Goal: Information Seeking & Learning: Find contact information

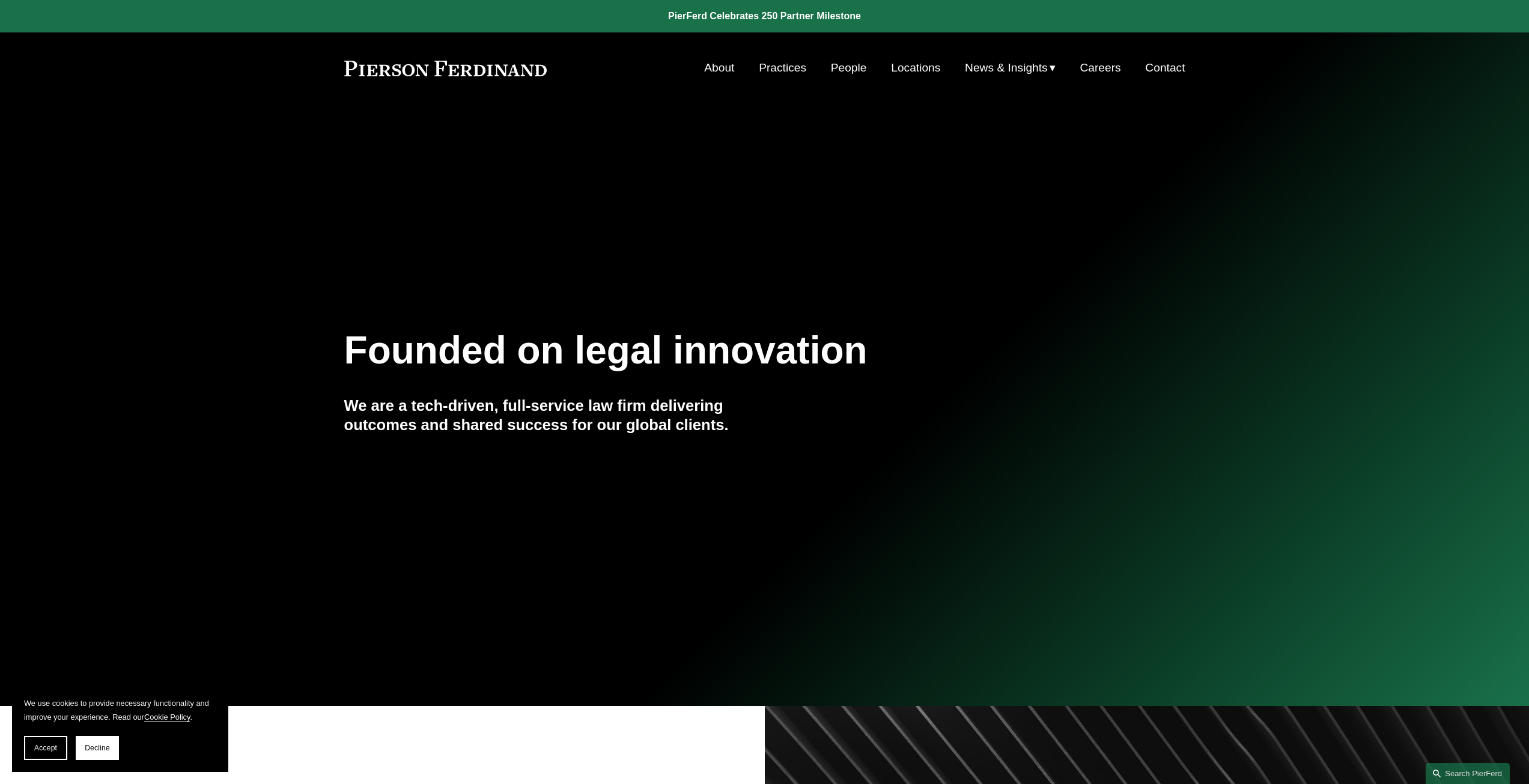
click at [909, 71] on link "Locations" at bounding box center [916, 68] width 50 height 23
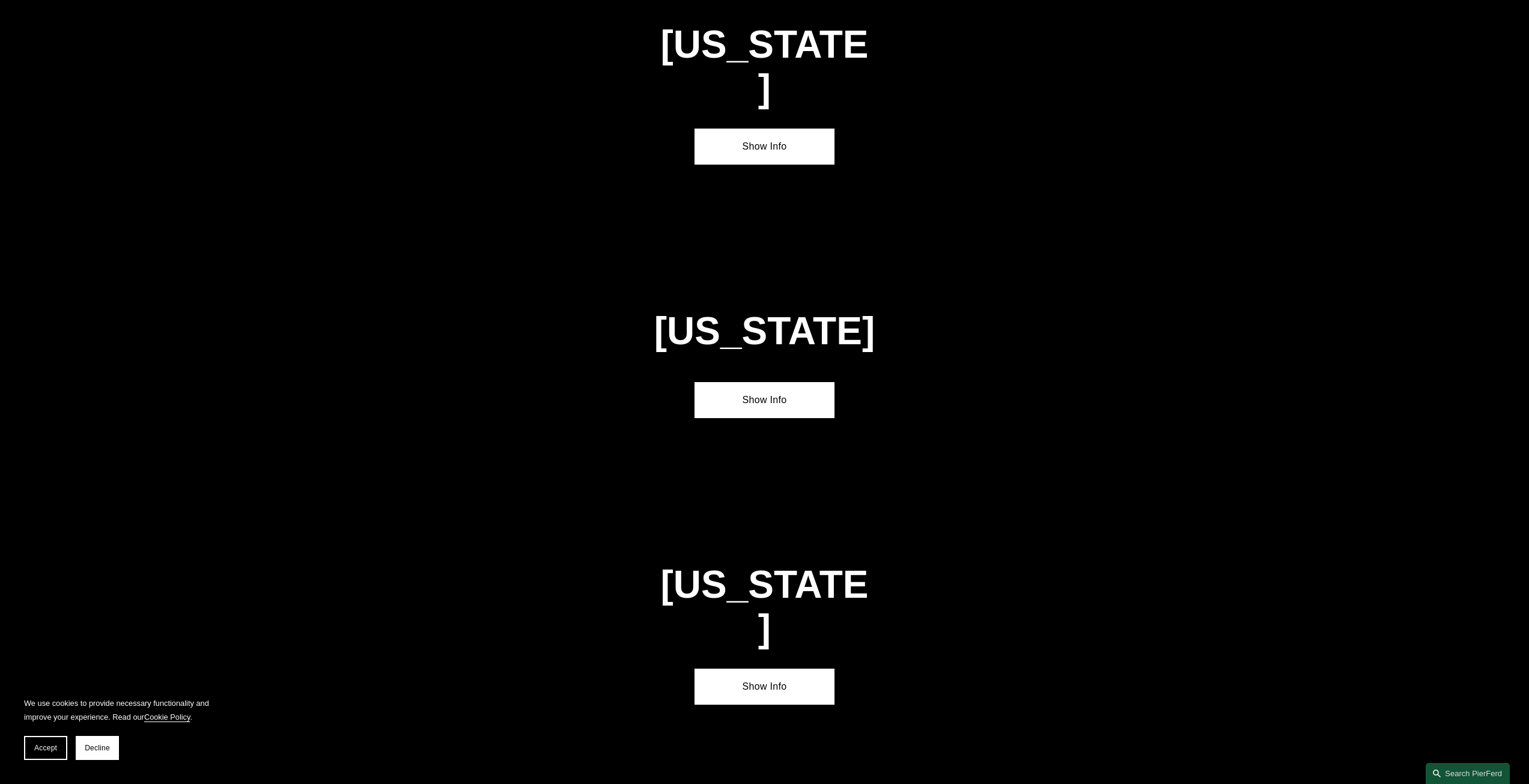
scroll to position [3964, 0]
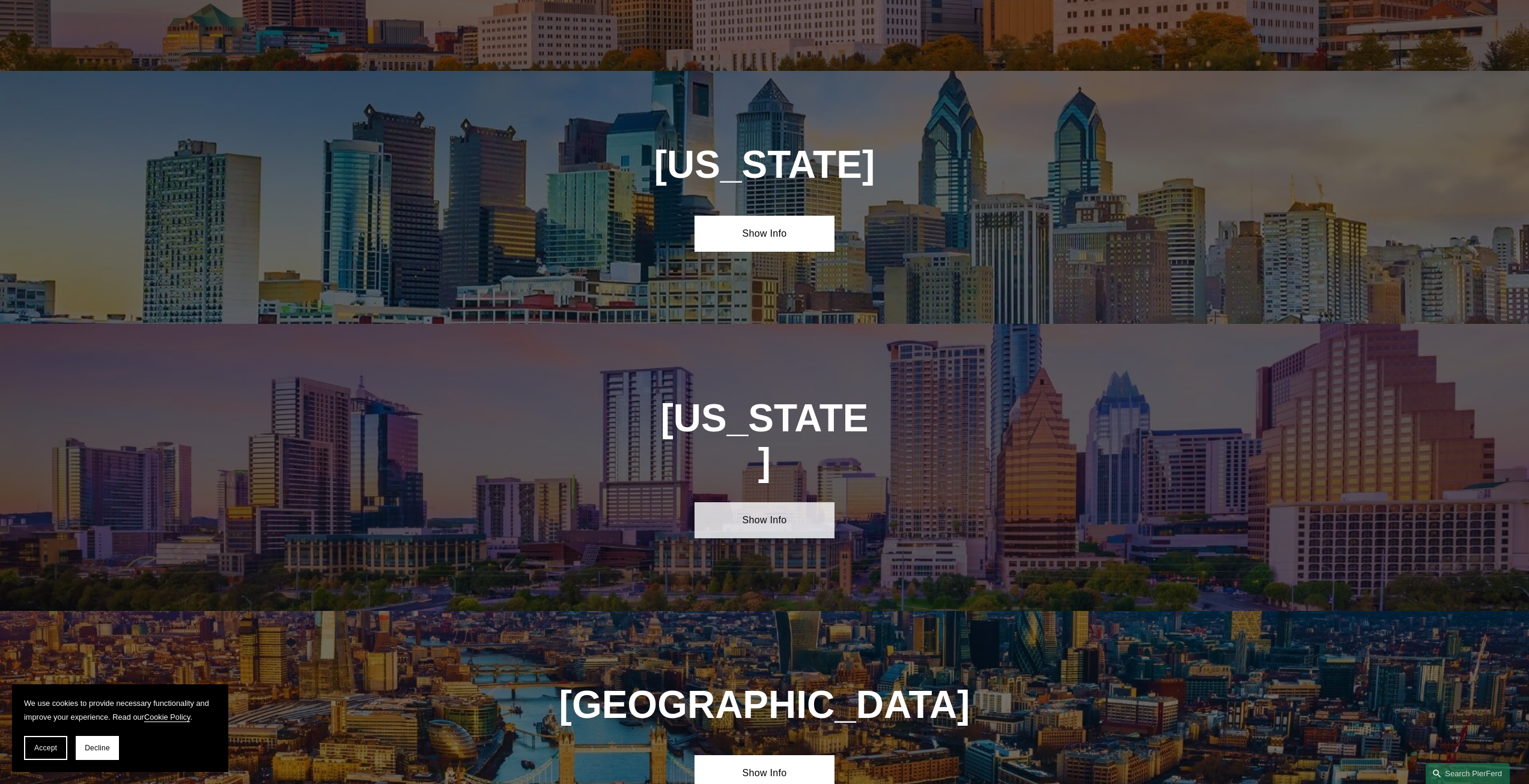
click at [787, 502] on link "Show Info" at bounding box center [764, 520] width 140 height 36
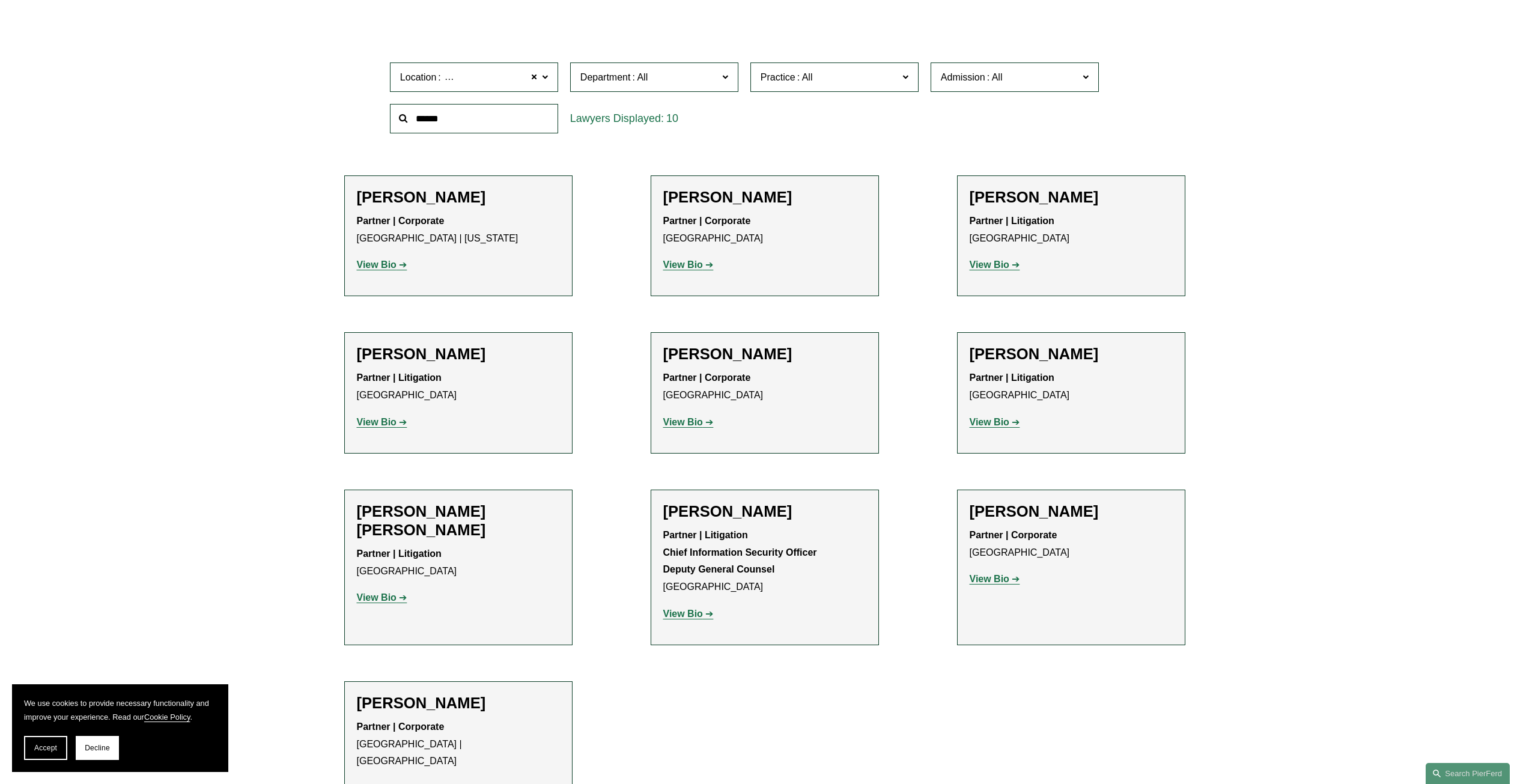
scroll to position [541, 0]
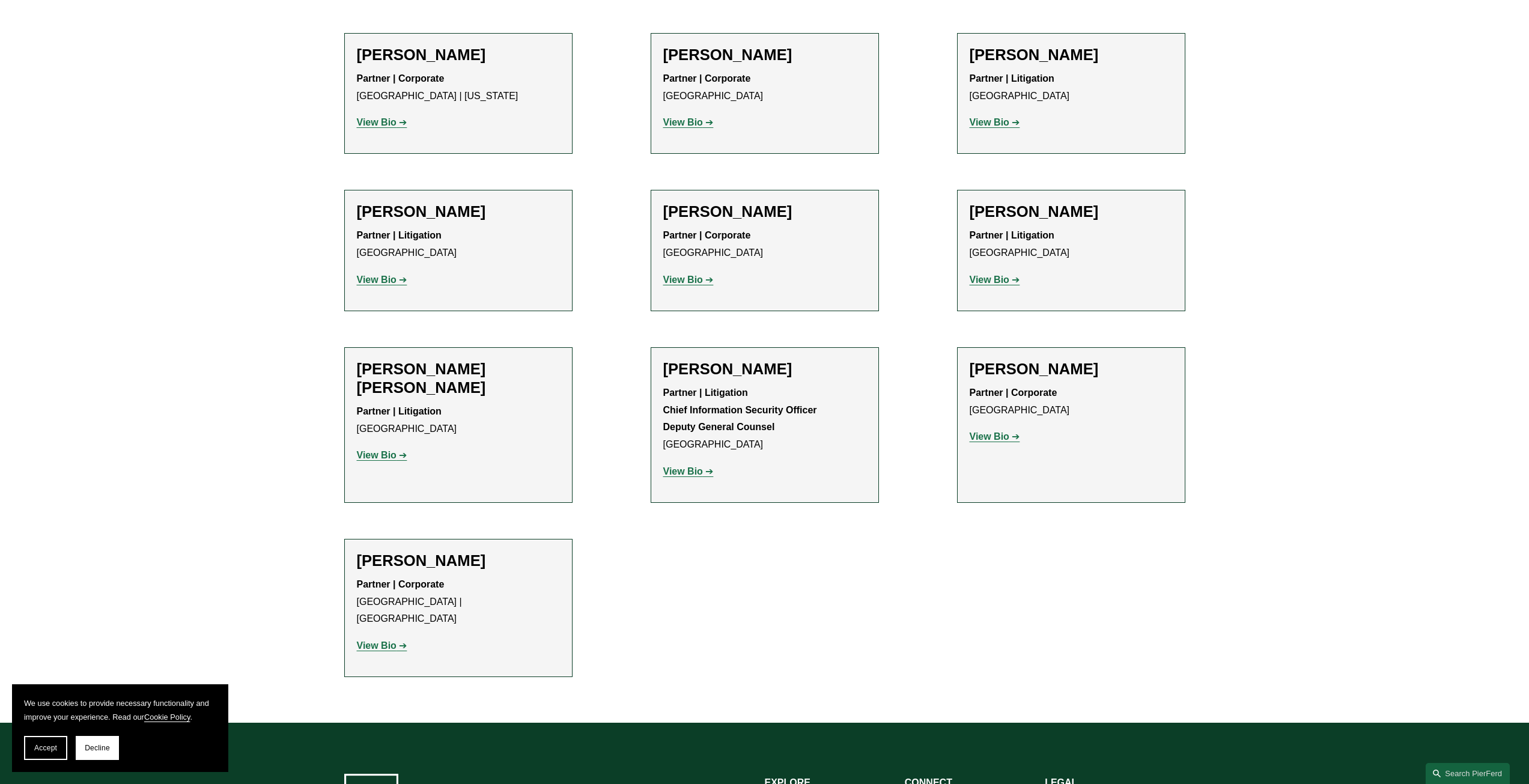
click at [1005, 433] on strong "View Bio" at bounding box center [990, 436] width 40 height 11
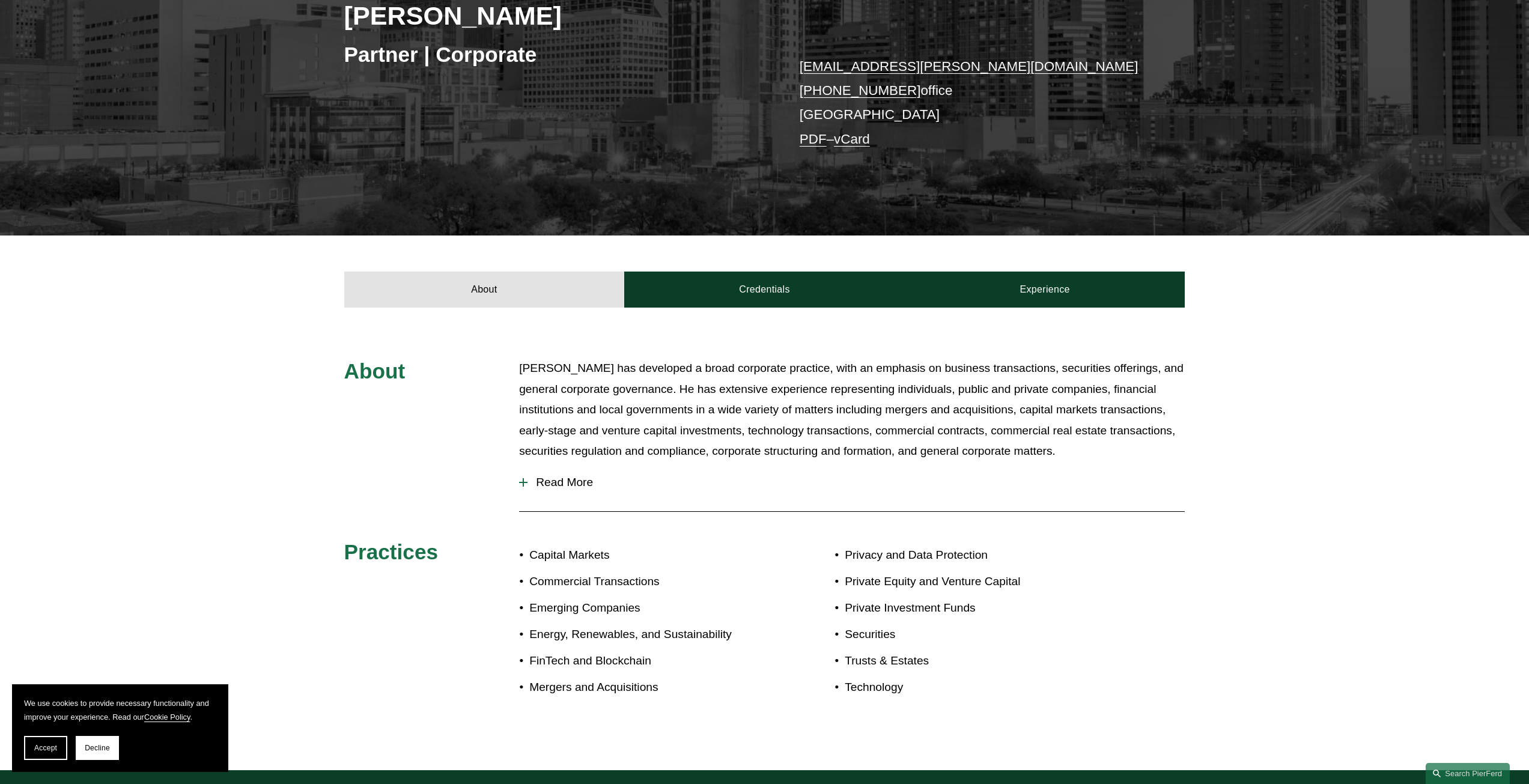
scroll to position [240, 0]
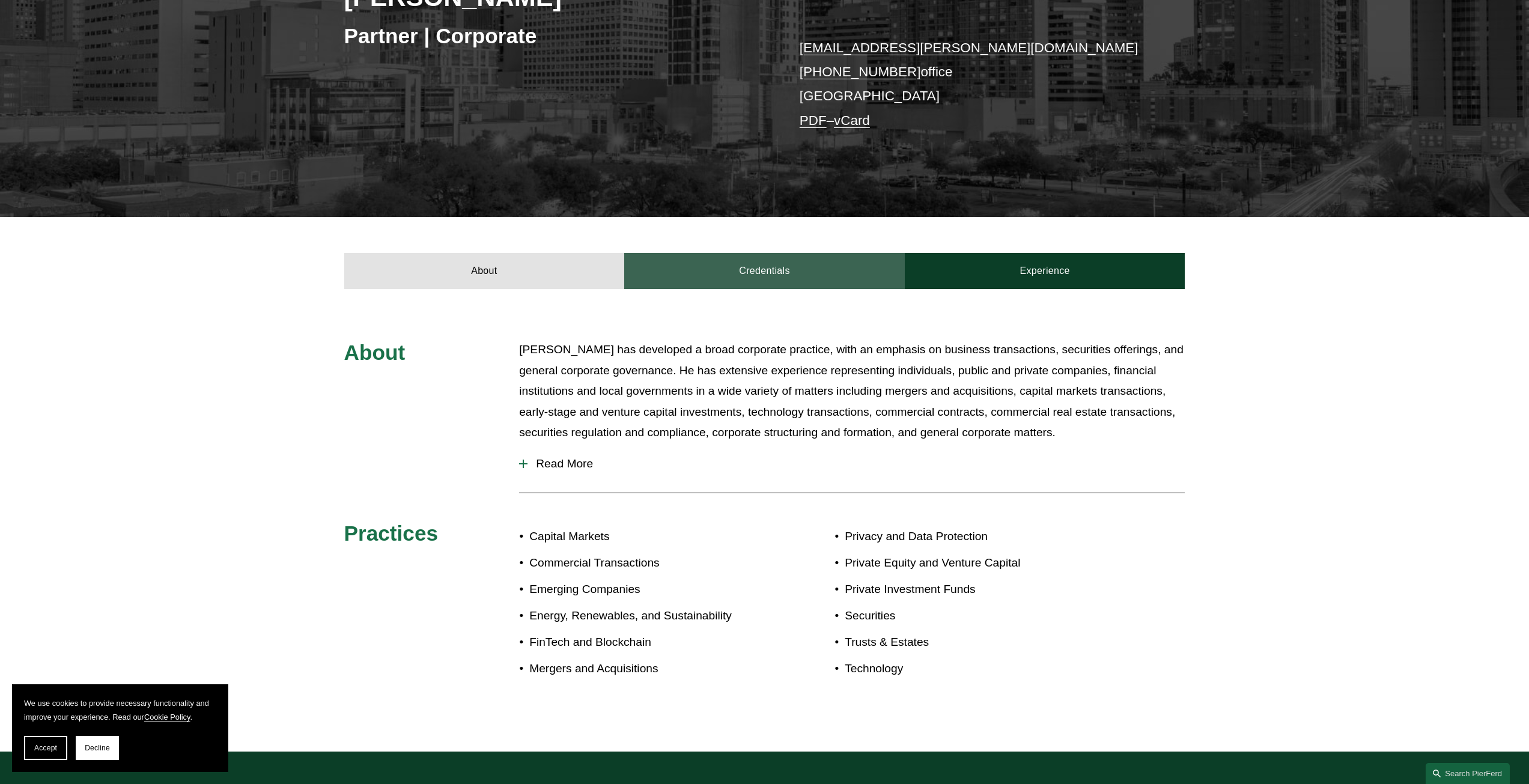
click at [768, 277] on link "Credentials" at bounding box center [764, 271] width 280 height 36
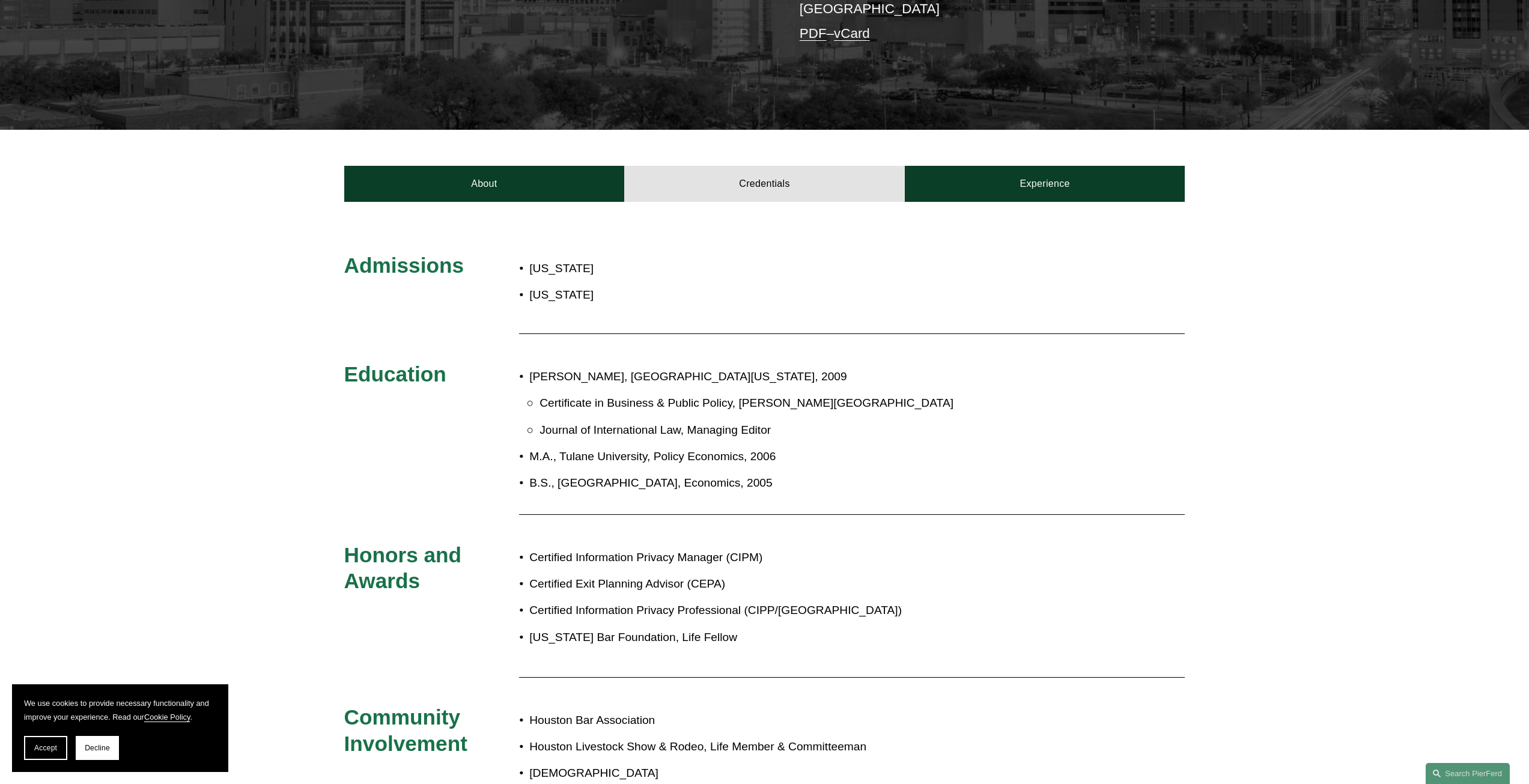
scroll to position [300, 0]
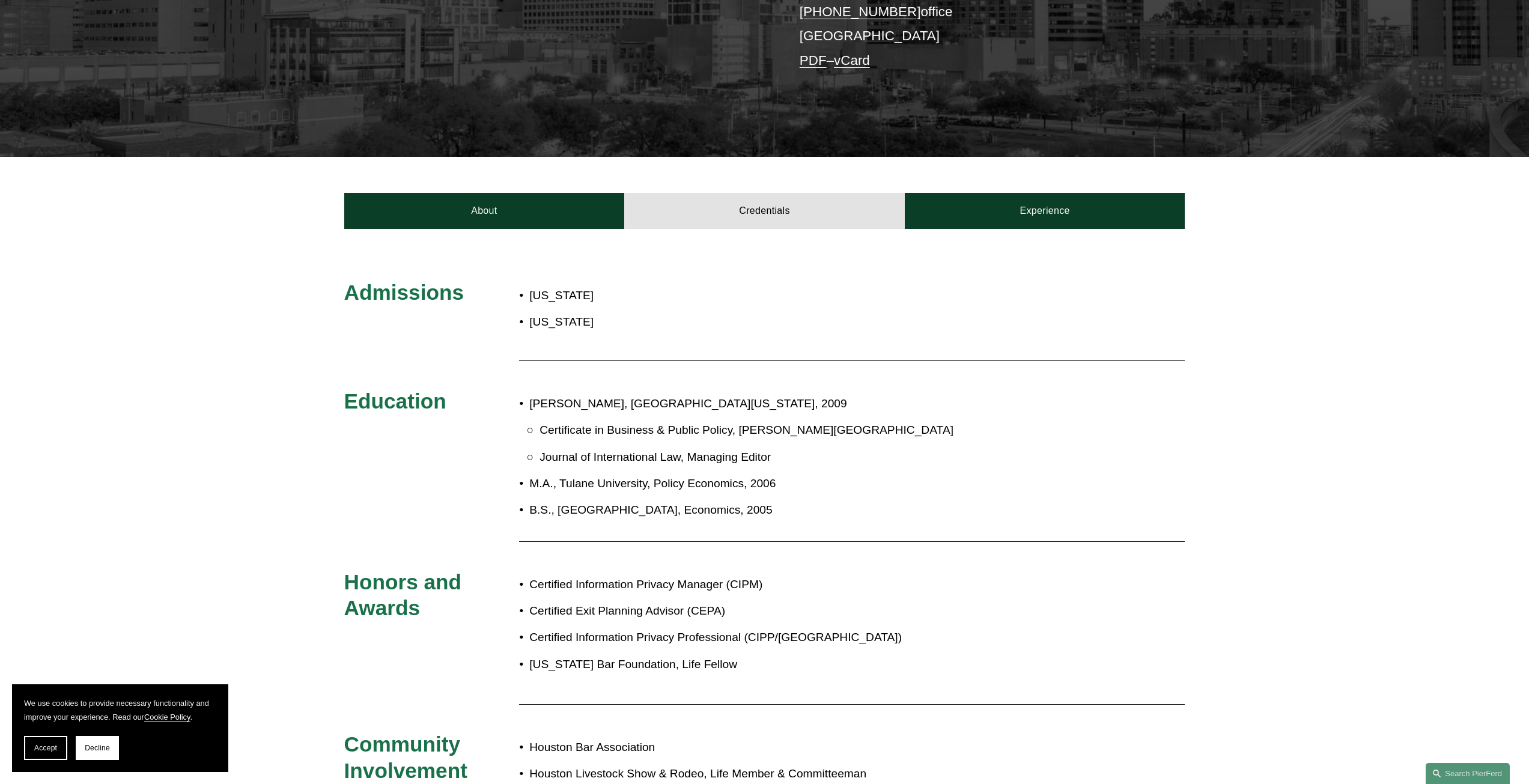
click at [1035, 249] on div "Admissions Texas Georgia Education J.D., University of Pennsylvania Law School,…" at bounding box center [764, 550] width 1529 height 643
click at [1045, 213] on link "Experience" at bounding box center [1044, 211] width 280 height 36
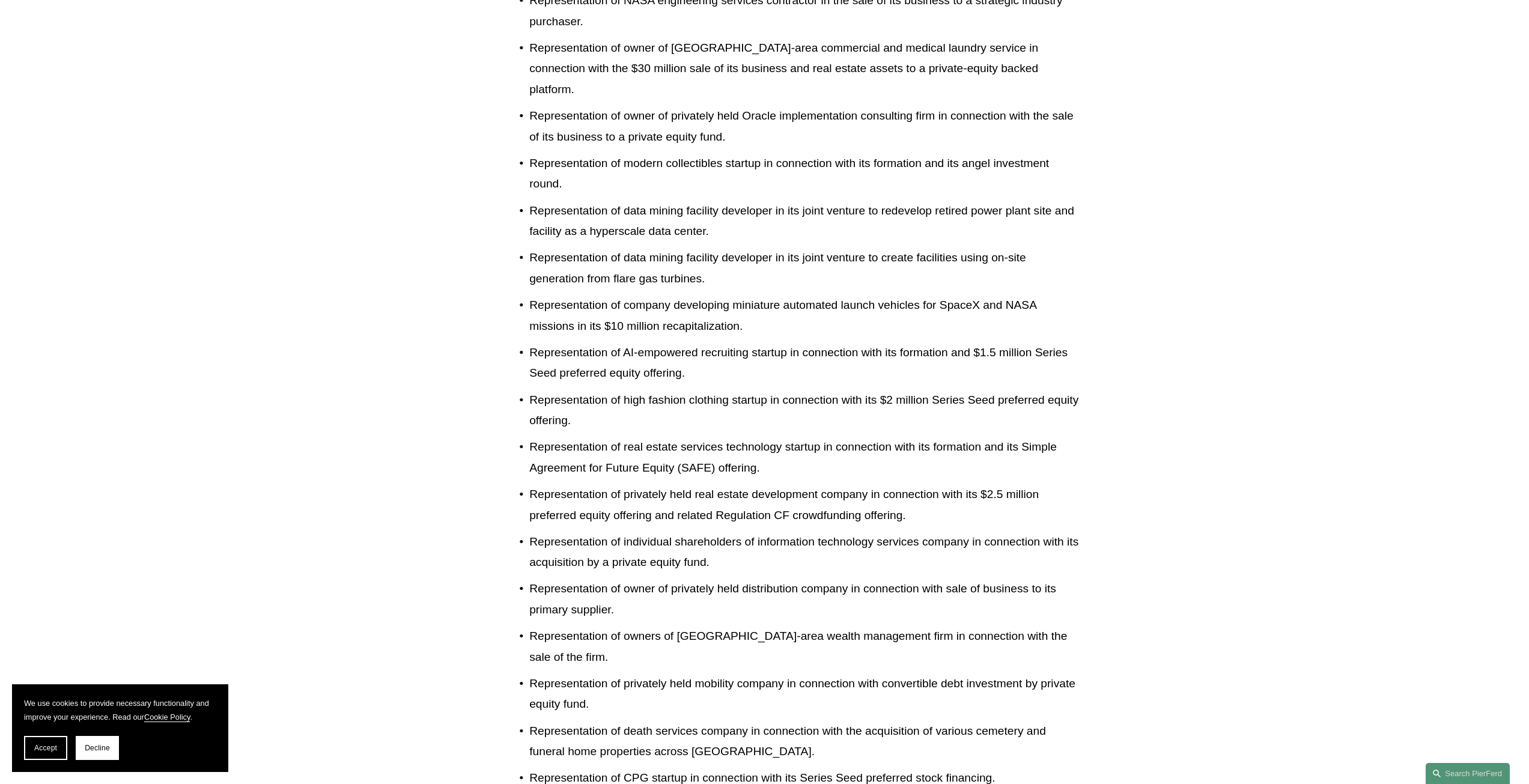
scroll to position [901, 0]
drag, startPoint x: 981, startPoint y: 485, endPoint x: 1301, endPoint y: 304, distance: 367.6
click at [1325, 298] on div "Experience Daniels & Tredennick Representative Matters Representation of partne…" at bounding box center [764, 343] width 1529 height 1330
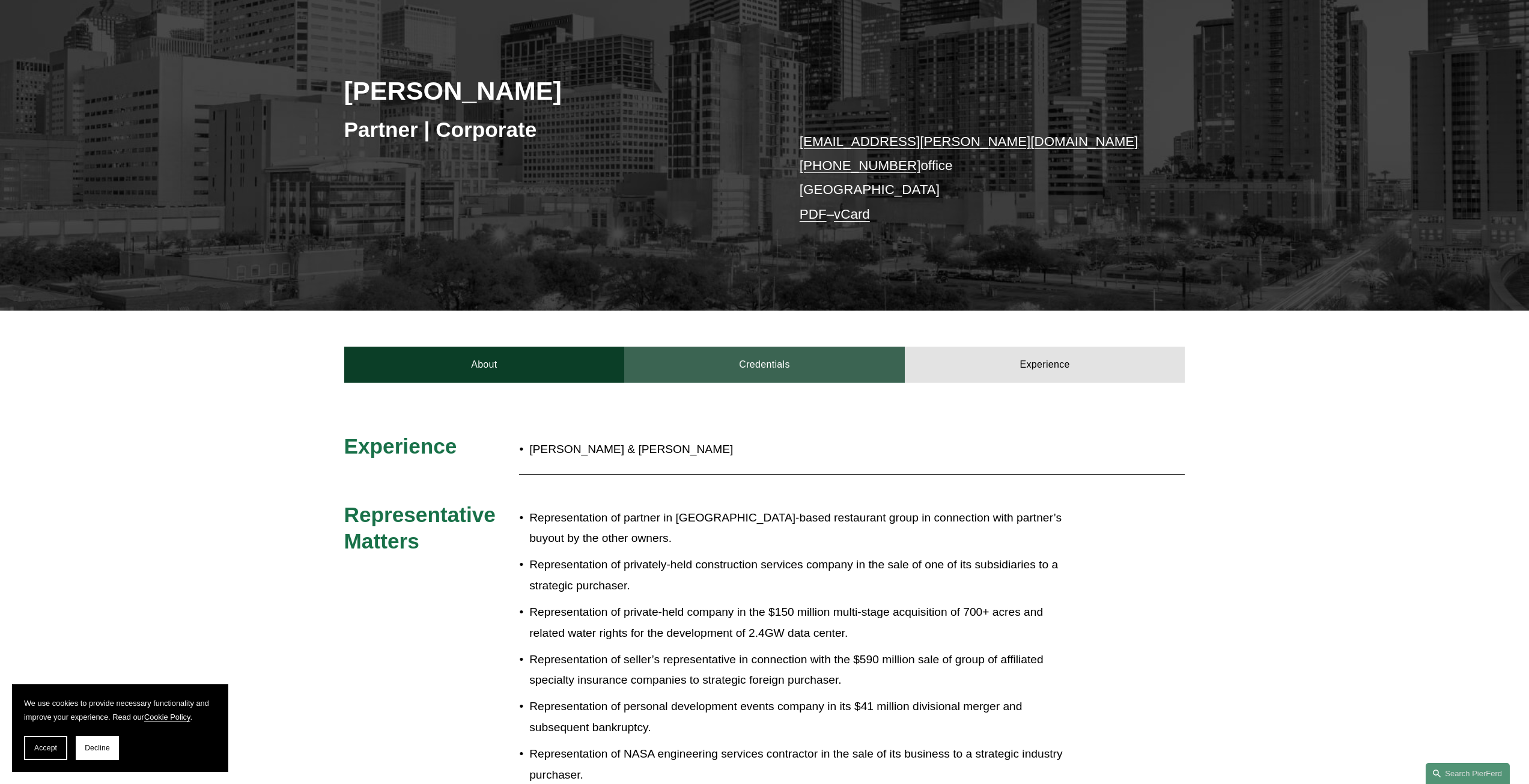
scroll to position [120, 0]
